Goal: Information Seeking & Learning: Learn about a topic

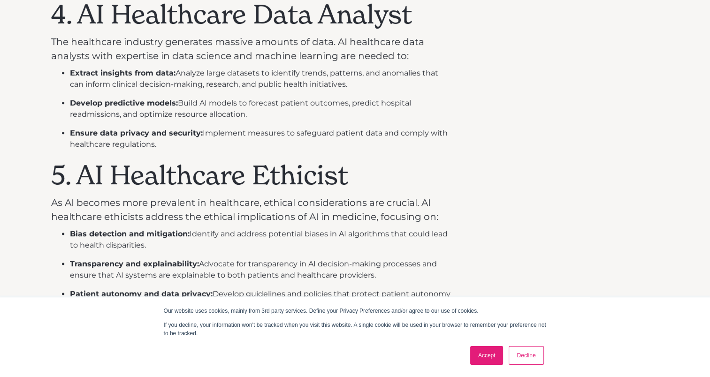
scroll to position [938, 0]
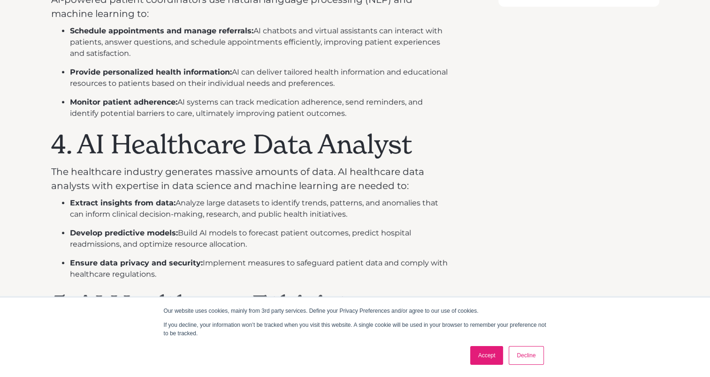
scroll to position [946, 0]
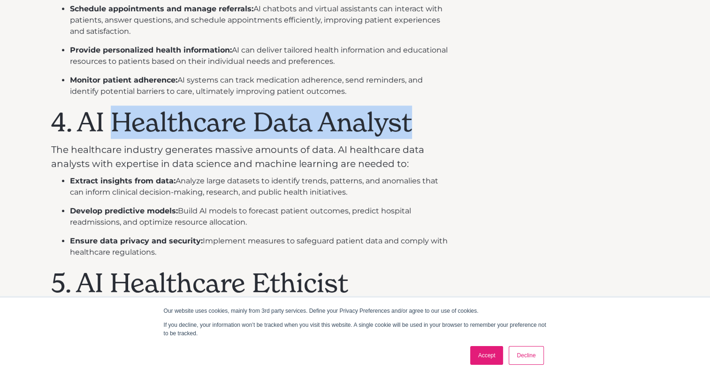
drag, startPoint x: 114, startPoint y: 121, endPoint x: 409, endPoint y: 115, distance: 295.6
click at [409, 115] on h1 "4. AI Healthcare Data Analyst" at bounding box center [252, 121] width 402 height 31
copy h1 "Healthcare Data Analyst"
